Goal: Information Seeking & Learning: Learn about a topic

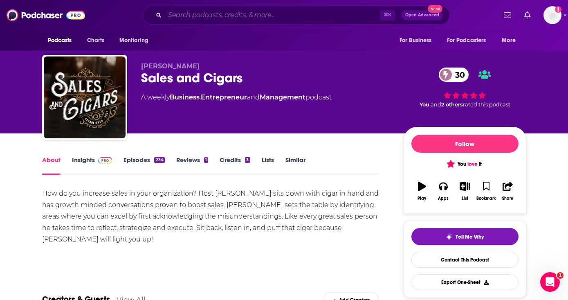
click at [203, 14] on input "Search podcasts, credits, & more..." at bounding box center [272, 15] width 215 height 13
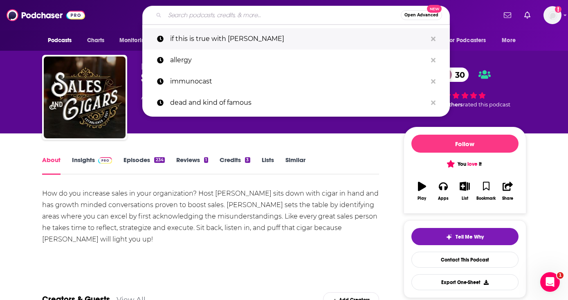
click at [216, 36] on p "if this is true with [PERSON_NAME]" at bounding box center [298, 38] width 257 height 21
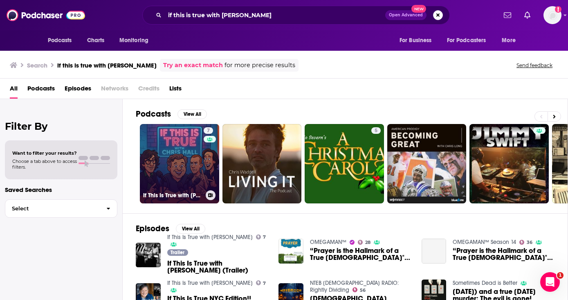
click at [194, 148] on link "7 If This Is True with Chris Hall" at bounding box center [179, 163] width 79 height 79
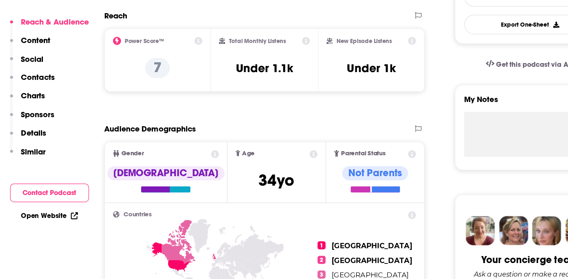
scroll to position [223, 0]
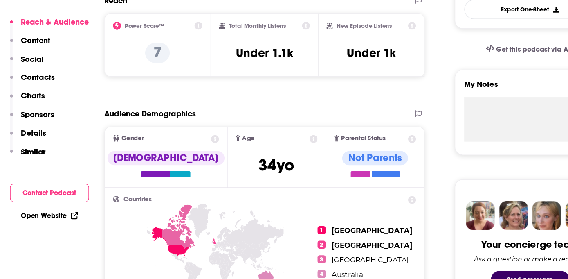
click at [194, 74] on icon at bounding box center [195, 73] width 7 height 7
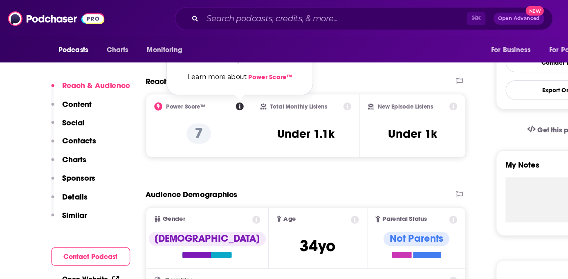
scroll to position [203, 0]
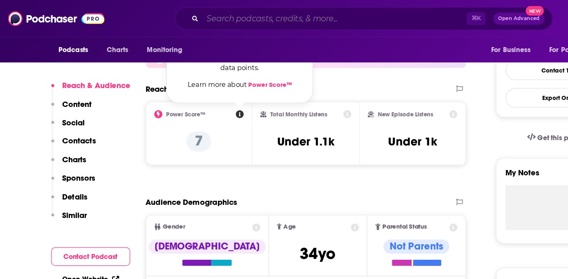
click at [191, 18] on input "Search podcasts, credits, & more..." at bounding box center [272, 15] width 215 height 13
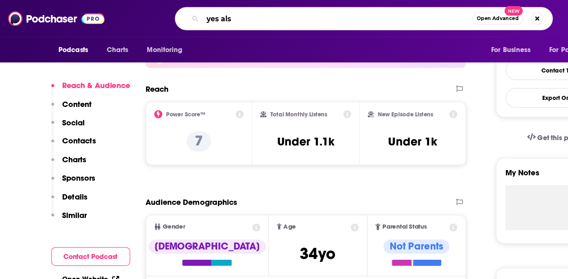
type input "yes also"
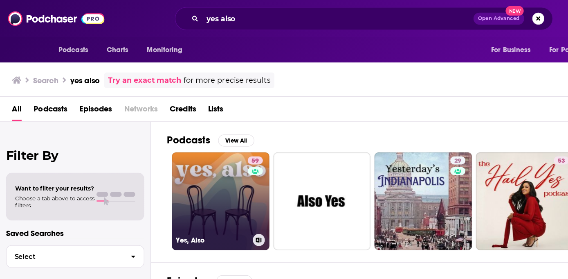
click at [167, 153] on link "59 Yes, Also" at bounding box center [179, 163] width 79 height 79
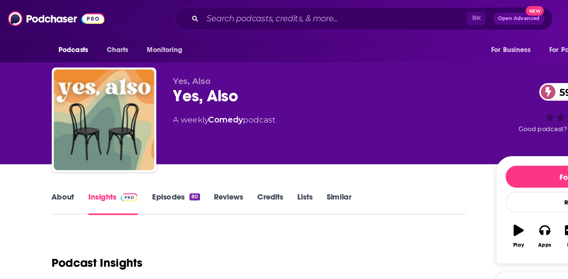
click at [142, 161] on link "Episodes 80" at bounding box center [143, 165] width 39 height 19
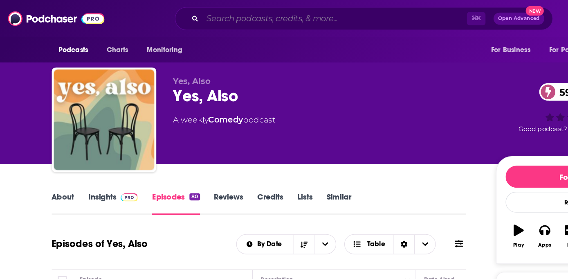
click at [190, 18] on input "Search podcasts, credits, & more..." at bounding box center [272, 15] width 215 height 13
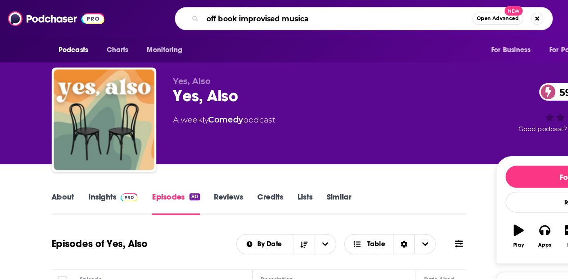
type input "off book improvised musical"
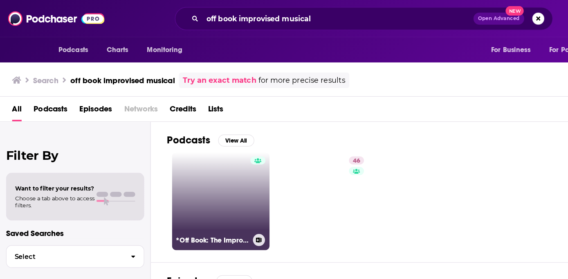
scroll to position [5, 0]
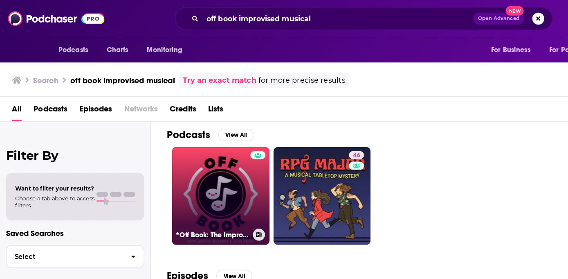
click at [191, 160] on link "*Off Book: The Improvised Musical" at bounding box center [179, 158] width 79 height 79
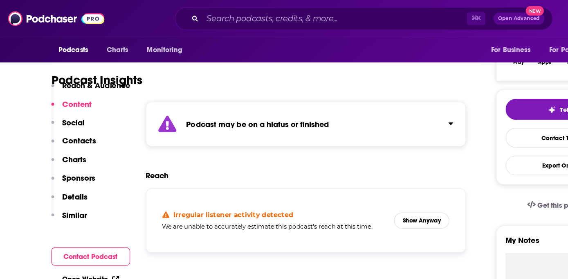
scroll to position [87, 0]
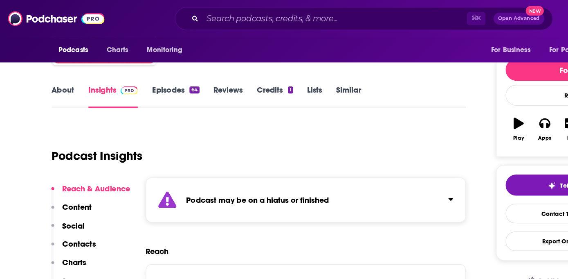
click at [136, 76] on link "Episodes 64" at bounding box center [143, 78] width 38 height 19
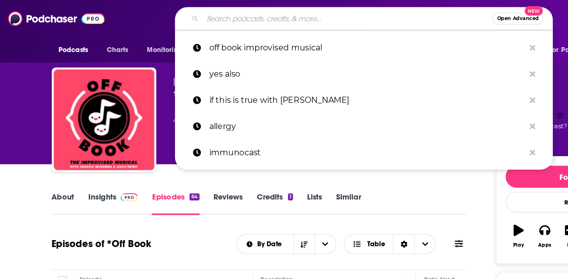
click at [210, 19] on input "Search podcasts, credits, & more..." at bounding box center [283, 15] width 236 height 13
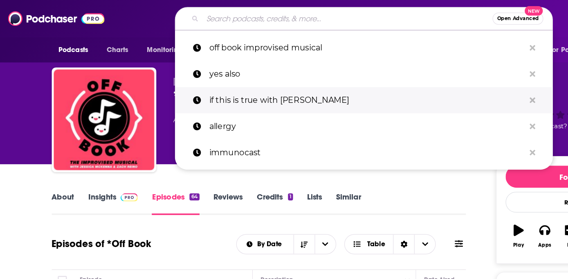
click at [205, 74] on p "if this is true with [PERSON_NAME]" at bounding box center [298, 81] width 257 height 21
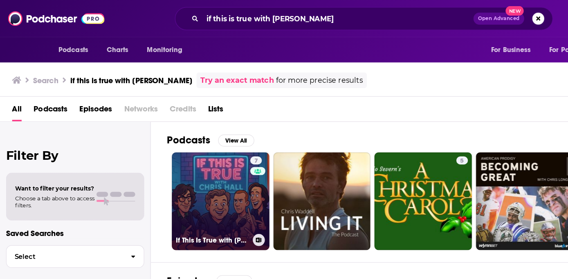
click at [173, 159] on link "7 If This Is True with Chris Hall" at bounding box center [179, 163] width 79 height 79
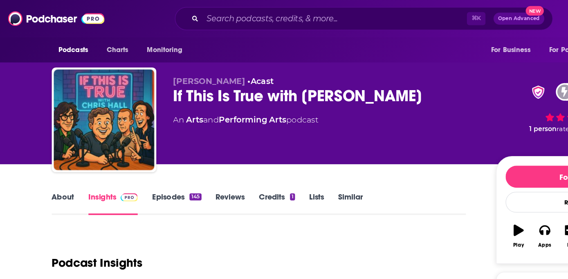
click at [140, 162] on link "Episodes 145" at bounding box center [144, 165] width 40 height 19
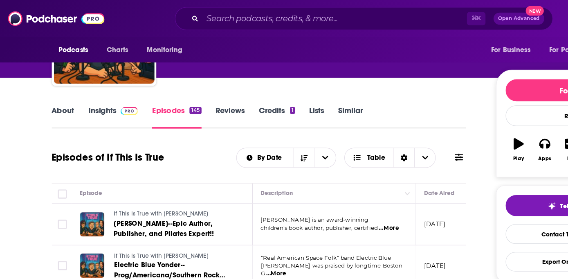
scroll to position [63, 0]
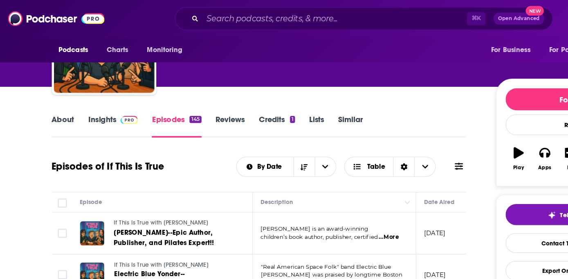
click at [222, 97] on link "Credits 1" at bounding box center [225, 102] width 29 height 19
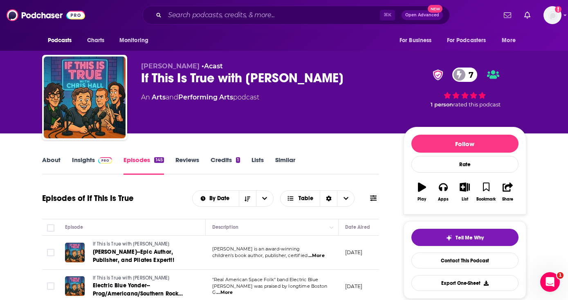
click at [53, 157] on link "About" at bounding box center [51, 165] width 18 height 19
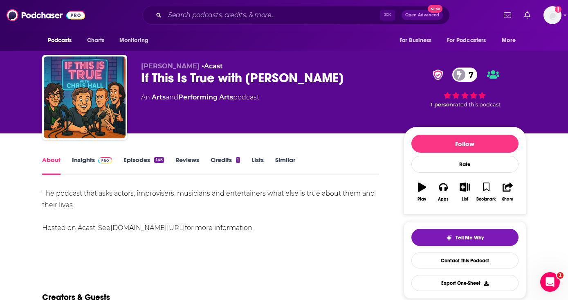
click at [77, 161] on link "Insights" at bounding box center [92, 165] width 41 height 19
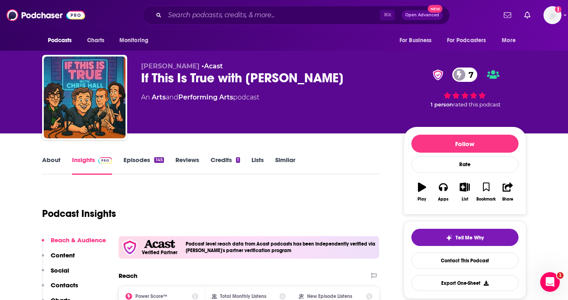
click at [138, 166] on link "Episodes 145" at bounding box center [144, 165] width 40 height 19
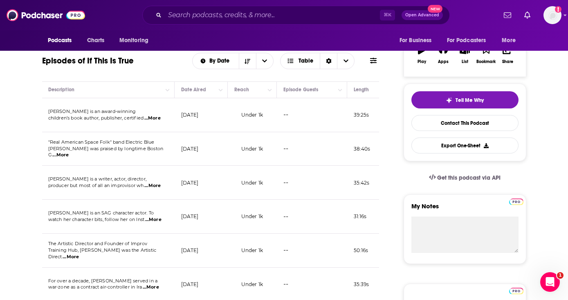
scroll to position [39, 0]
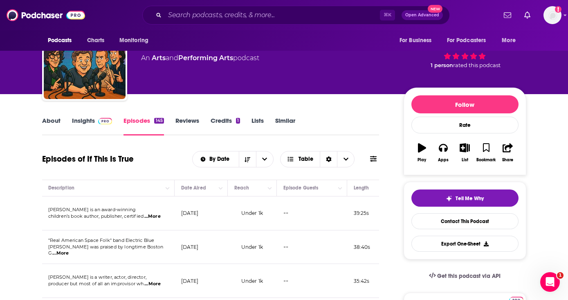
click at [194, 117] on link "Reviews" at bounding box center [188, 126] width 24 height 19
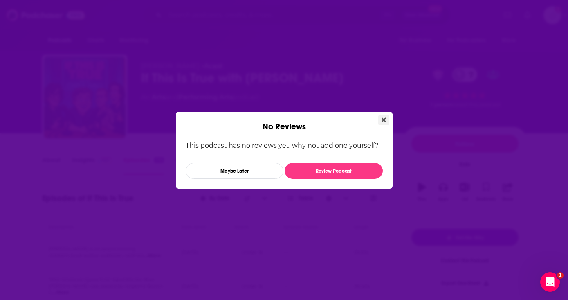
click at [385, 121] on icon "Close" at bounding box center [384, 119] width 5 height 5
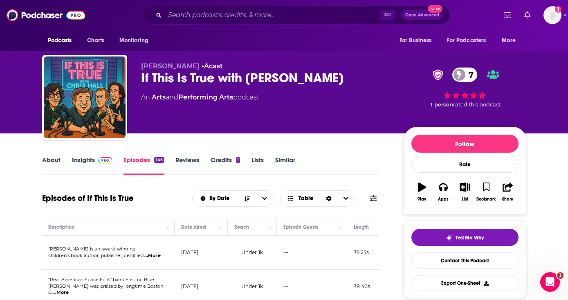
click at [82, 160] on link "Insights" at bounding box center [92, 165] width 41 height 19
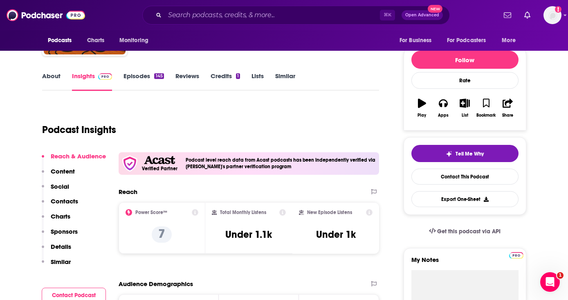
scroll to position [101, 0]
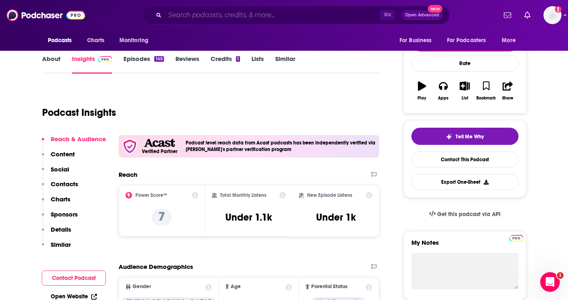
click at [214, 11] on input "Search podcasts, credits, & more..." at bounding box center [272, 15] width 215 height 13
click at [106, 27] on div "Podcasts Charts Monitoring ⌘ K Open Advanced New For Business For Podcasters Mo…" at bounding box center [284, 15] width 568 height 30
click at [92, 43] on span "Charts" at bounding box center [96, 40] width 18 height 11
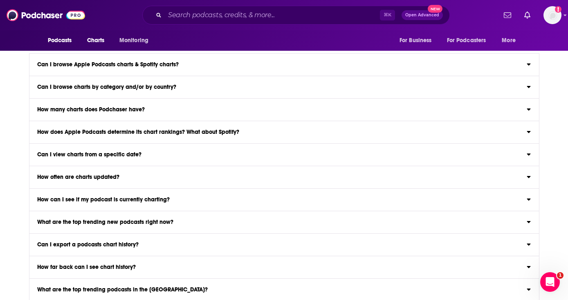
scroll to position [898, 0]
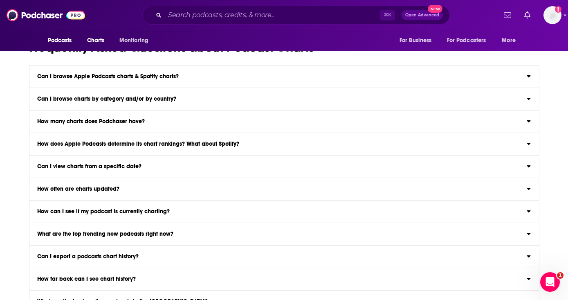
click at [344, 77] on div "Can I browse Apple Podcasts charts & Spotify charts?" at bounding box center [284, 77] width 510 height 6
click at [0, 0] on input "Can I browse Apple Podcasts charts & Spotify charts? Yep! Browse Apple Podcasts…" at bounding box center [0, 0] width 0 height 0
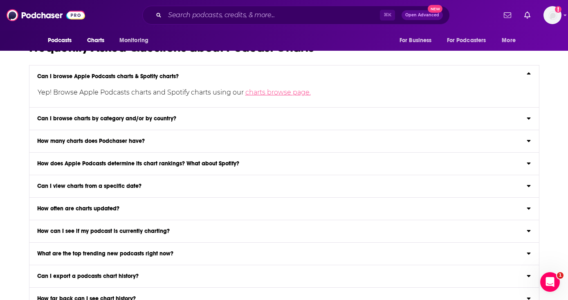
click at [288, 95] on link "charts browse page." at bounding box center [278, 92] width 65 height 8
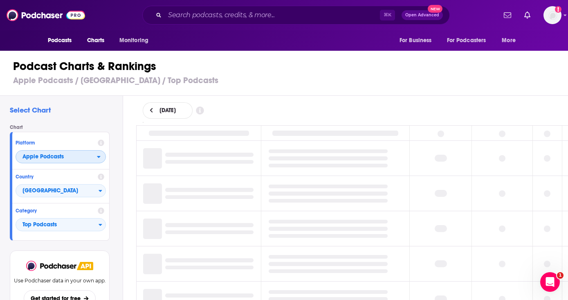
click at [100, 158] on icon "open menu" at bounding box center [99, 157] width 4 height 6
click at [74, 182] on span "Spotify" at bounding box center [60, 181] width 80 height 5
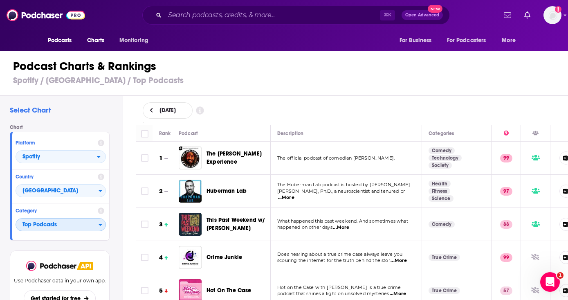
click at [98, 226] on span "Top Podcasts" at bounding box center [57, 225] width 83 height 14
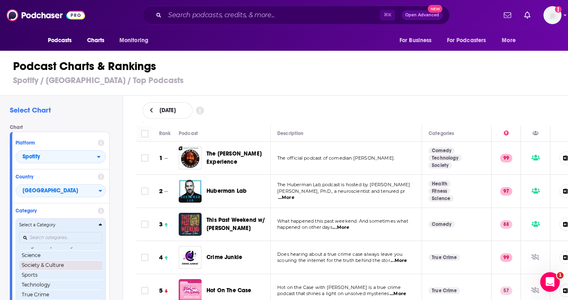
scroll to position [115, 0]
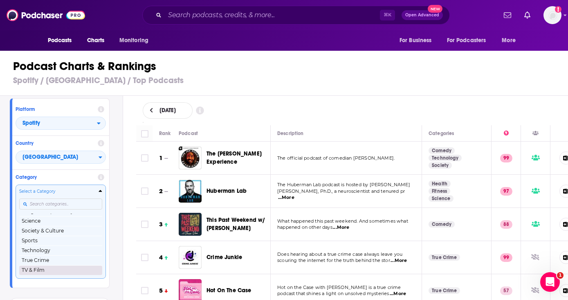
click at [61, 270] on button "TV & Film" at bounding box center [60, 270] width 83 height 10
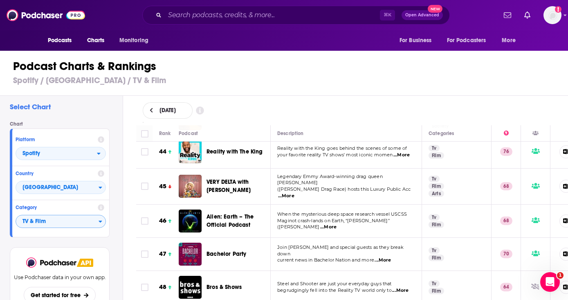
scroll to position [1523, 0]
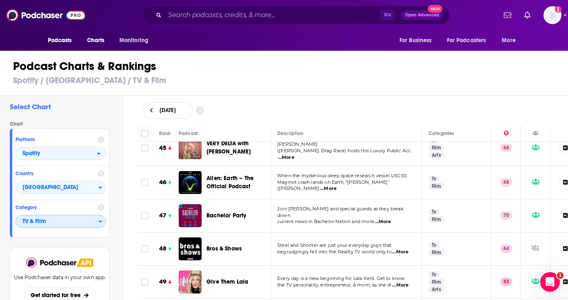
click at [86, 221] on span "TV & Film" at bounding box center [57, 222] width 83 height 14
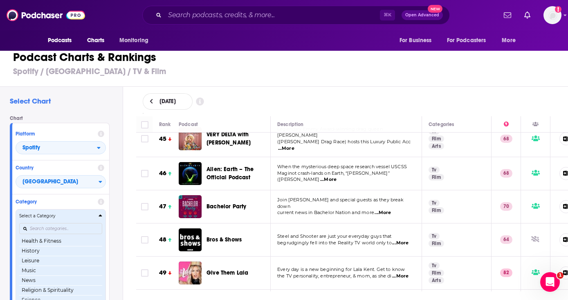
scroll to position [54, 0]
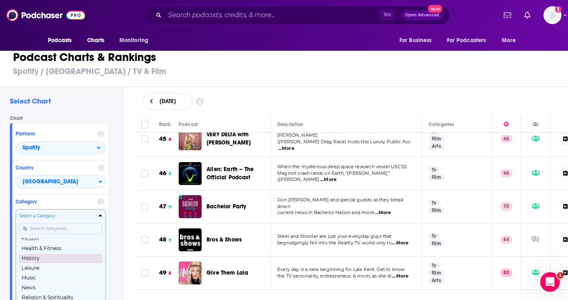
click at [65, 257] on button "History" at bounding box center [60, 258] width 83 height 10
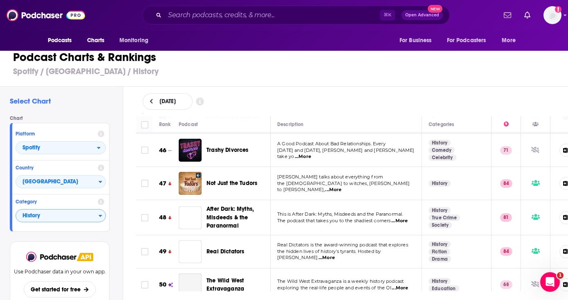
scroll to position [1503, 0]
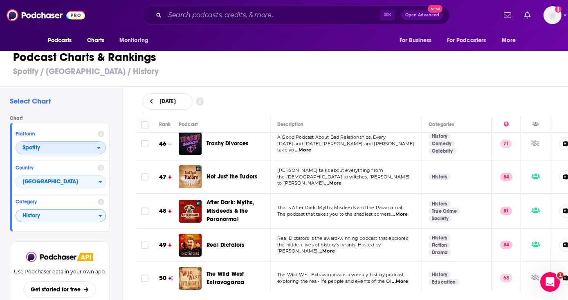
click at [76, 155] on span "Spotify" at bounding box center [56, 148] width 81 height 14
click at [70, 163] on span "Apple Podcasts" at bounding box center [60, 162] width 80 height 5
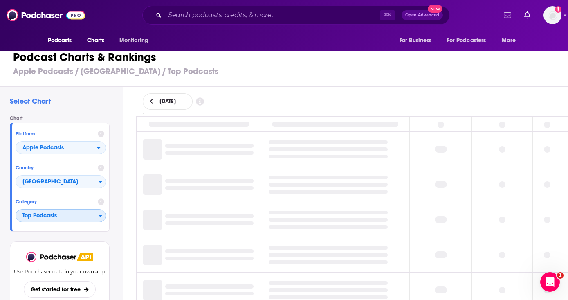
click at [74, 216] on span "Top Podcasts" at bounding box center [57, 216] width 83 height 14
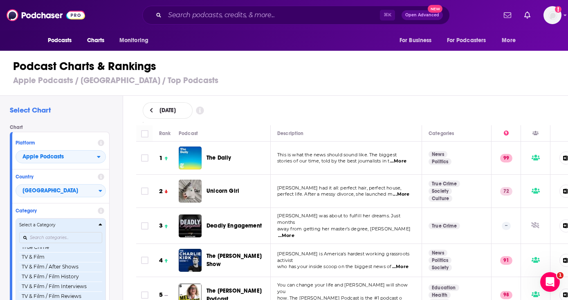
scroll to position [1042, 0]
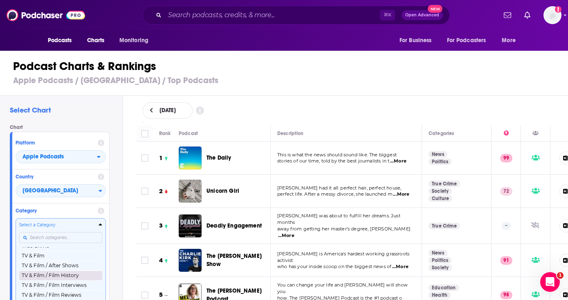
click at [66, 272] on button "TV & Film / Film History" at bounding box center [60, 275] width 83 height 10
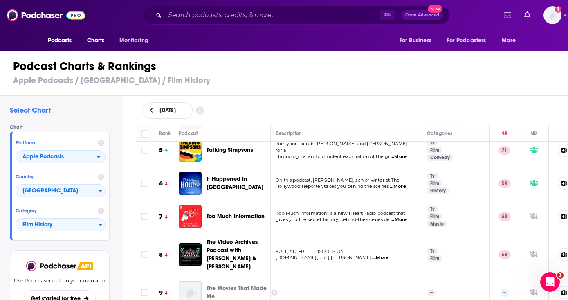
scroll to position [0, 2]
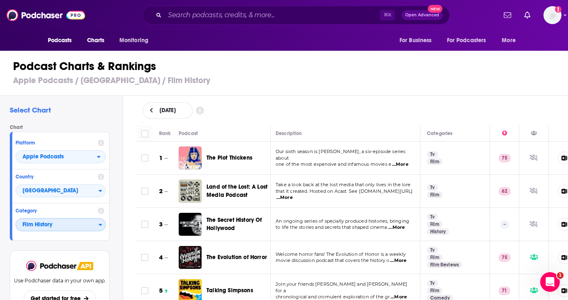
click at [99, 225] on icon "Categories" at bounding box center [101, 225] width 4 height 6
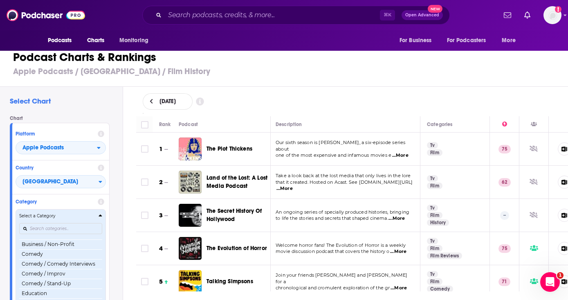
scroll to position [137, 0]
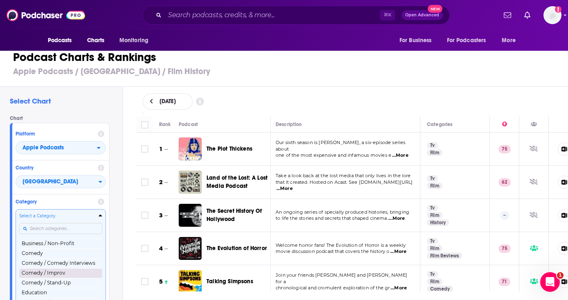
click at [62, 275] on button "Comedy / Improv" at bounding box center [60, 273] width 83 height 10
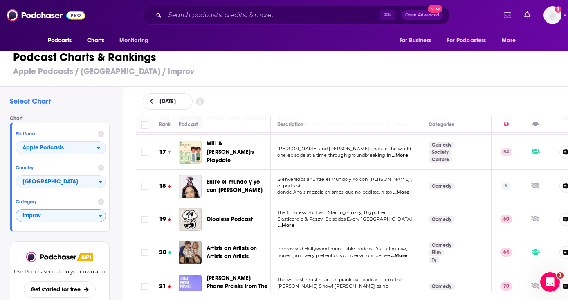
scroll to position [535, 0]
